Goal: Information Seeking & Learning: Find specific fact

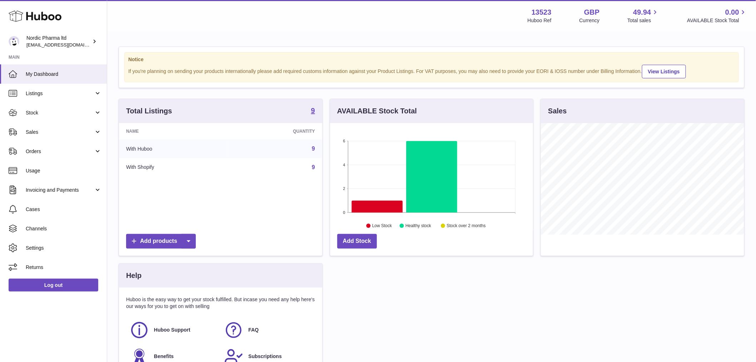
scroll to position [111, 203]
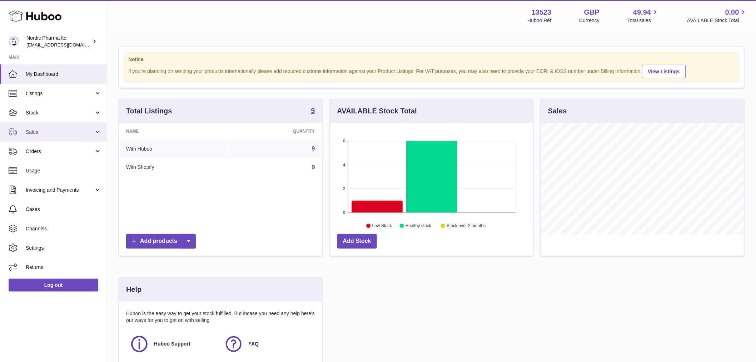
click at [38, 129] on span "Sales" at bounding box center [60, 132] width 68 height 7
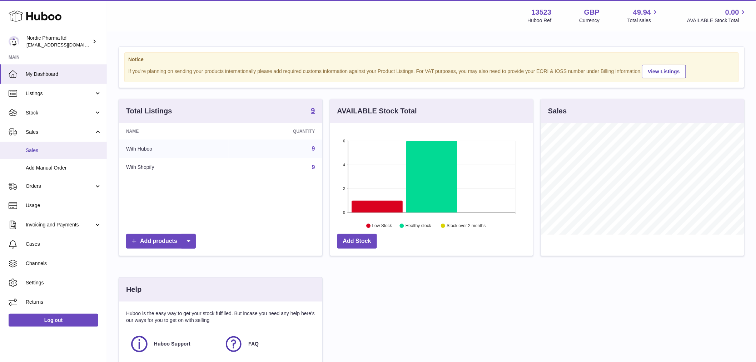
click at [31, 151] on span "Sales" at bounding box center [64, 150] width 76 height 7
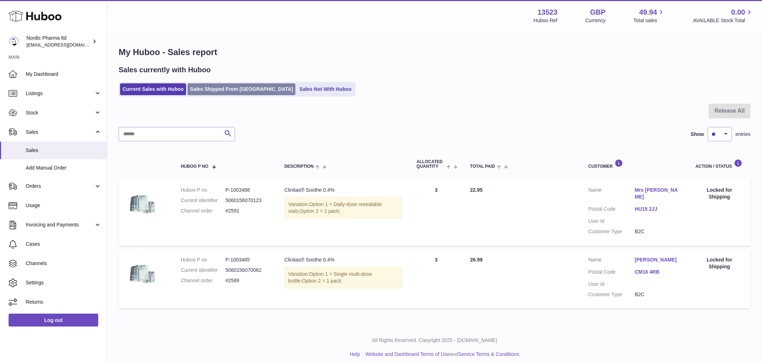
click at [231, 88] on link "Sales Shipped From [GEOGRAPHIC_DATA]" at bounding box center [242, 89] width 108 height 12
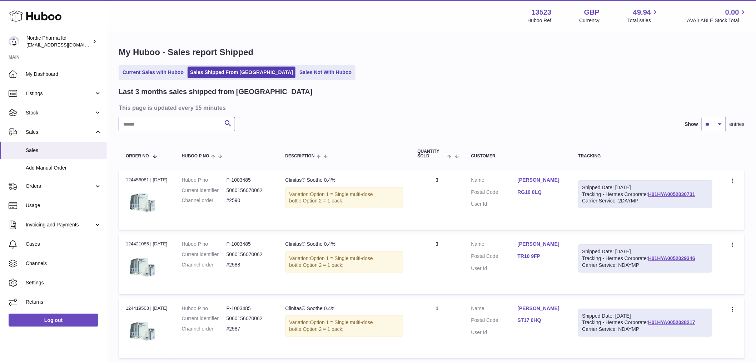
click at [157, 123] on input "text" at bounding box center [177, 124] width 116 height 14
paste input "*****"
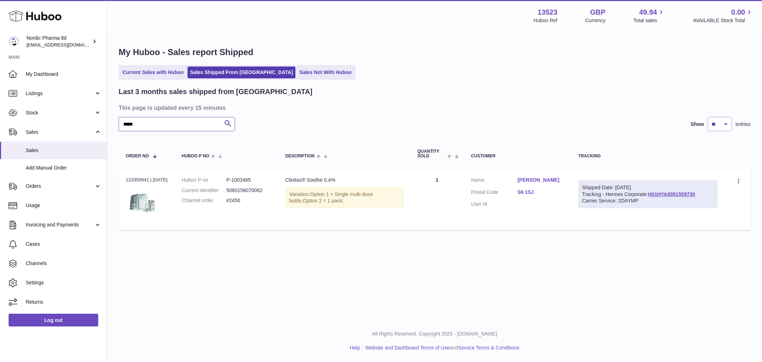
type input "*****"
click at [541, 192] on link "S6 1SJ" at bounding box center [541, 192] width 46 height 7
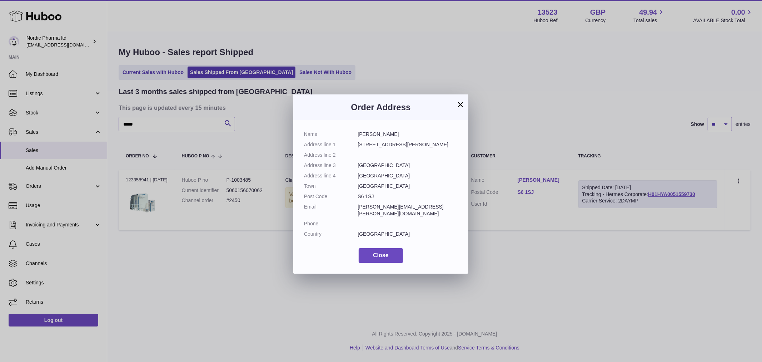
drag, startPoint x: 379, startPoint y: 196, endPoint x: 348, endPoint y: 195, distance: 31.1
click at [348, 195] on dl "Name Nick Trott Address line 1 13 Leake Road Address line 2 Address line 3 Shef…" at bounding box center [381, 186] width 154 height 110
copy dl "S6 1SJ"
click at [555, 202] on div "× Order Address Name Nick Trott Address line 1 13 Leake Road Address line 2 Add…" at bounding box center [381, 181] width 762 height 362
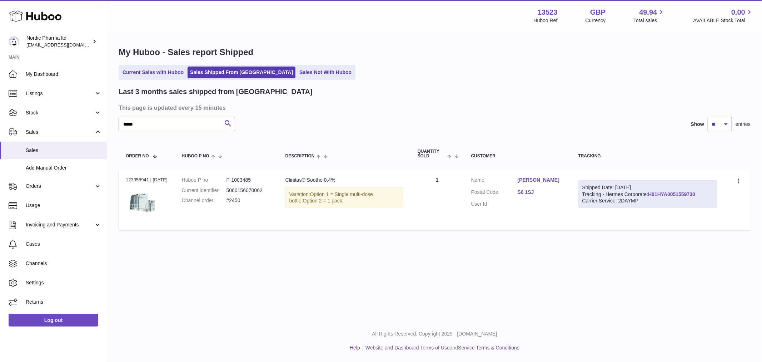
click at [681, 191] on link "H01HYA0051559730" at bounding box center [671, 194] width 47 height 6
drag, startPoint x: 550, startPoint y: 12, endPoint x: 530, endPoint y: 11, distance: 19.7
click at [534, 11] on div "13523 Huboo Ref GBP Currency 49.94 Total sales 0.00 AVAILABLE Stock Total" at bounding box center [644, 16] width 220 height 16
copy strong "13523"
click at [545, 186] on dl "Customer Name Nick Trott Postal Code S6 1SJ User Id" at bounding box center [517, 194] width 93 height 35
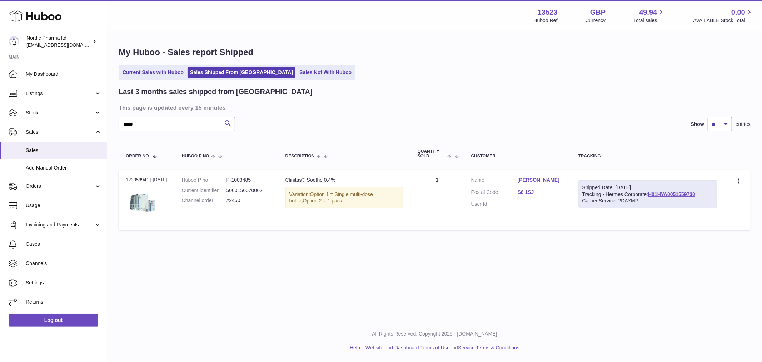
click at [533, 183] on link "Nick Trott" at bounding box center [541, 180] width 46 height 7
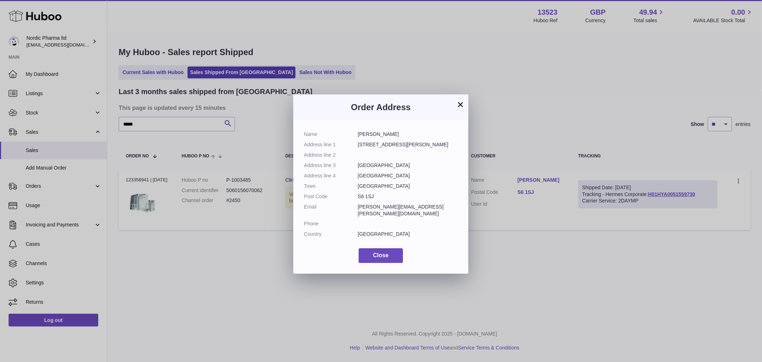
click at [370, 193] on dd "S6 1SJ" at bounding box center [408, 196] width 100 height 7
drag, startPoint x: 377, startPoint y: 194, endPoint x: 354, endPoint y: 196, distance: 23.3
click at [354, 196] on dl "Name Nick Trott Address line 1 13 Leake Road Address line 2 Address line 3 Shef…" at bounding box center [381, 186] width 154 height 110
copy dl "S6 1SJ"
click at [616, 126] on div "× Order Address Name Nick Trott Address line 1 13 Leake Road Address line 2 Add…" at bounding box center [381, 181] width 762 height 362
